Goal: Obtain resource: Download file/media

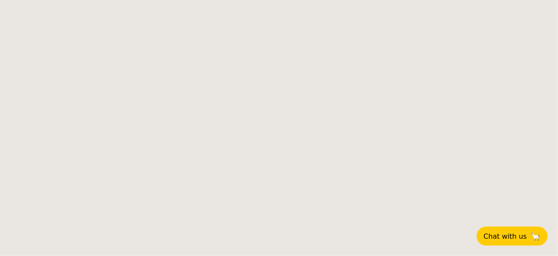
select select
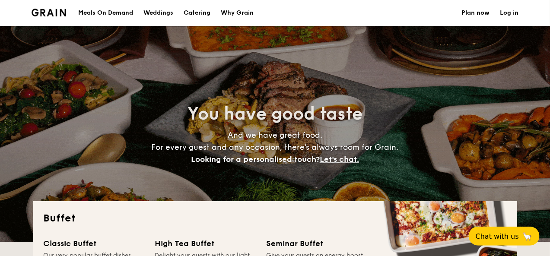
click at [130, 13] on div "Meals On Demand" at bounding box center [105, 13] width 55 height 26
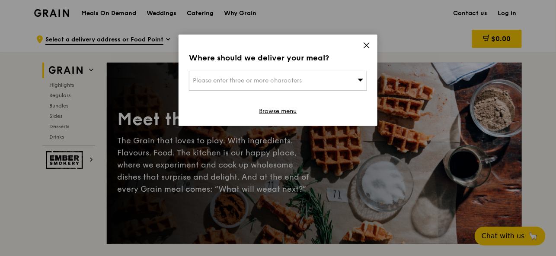
click at [366, 44] on icon at bounding box center [367, 46] width 8 height 8
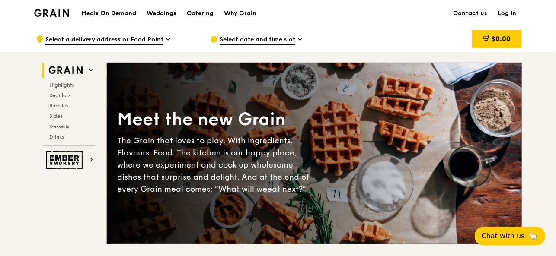
click at [207, 12] on div "Catering" at bounding box center [200, 13] width 27 height 26
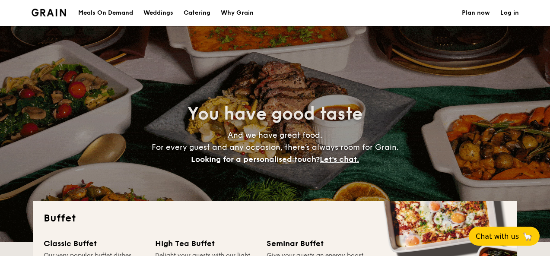
select select
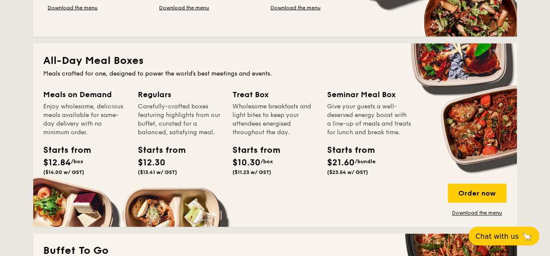
scroll to position [352, 0]
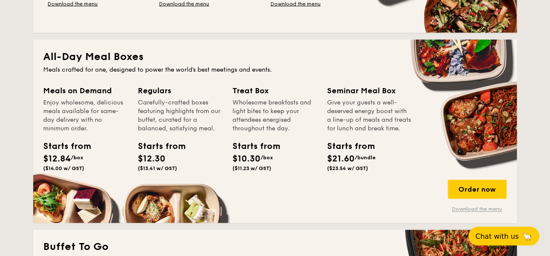
click at [476, 211] on link "Download the menu" at bounding box center [477, 209] width 59 height 7
